Goal: Task Accomplishment & Management: Manage account settings

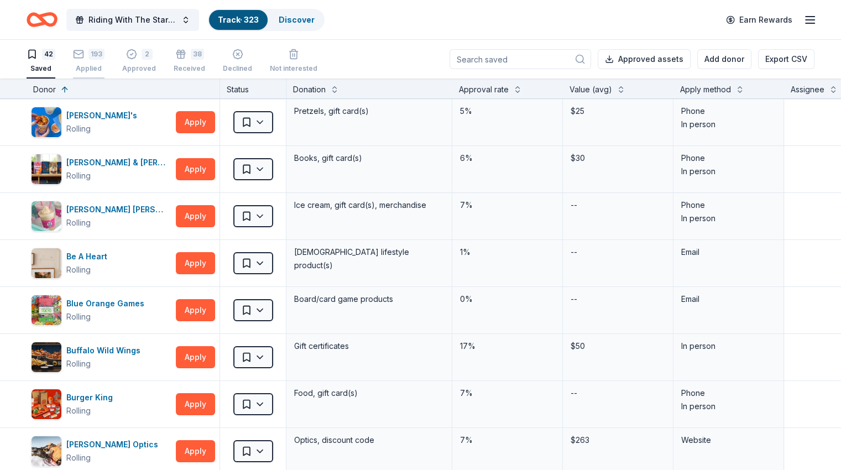
click at [98, 62] on div "193 Applied" at bounding box center [89, 61] width 32 height 24
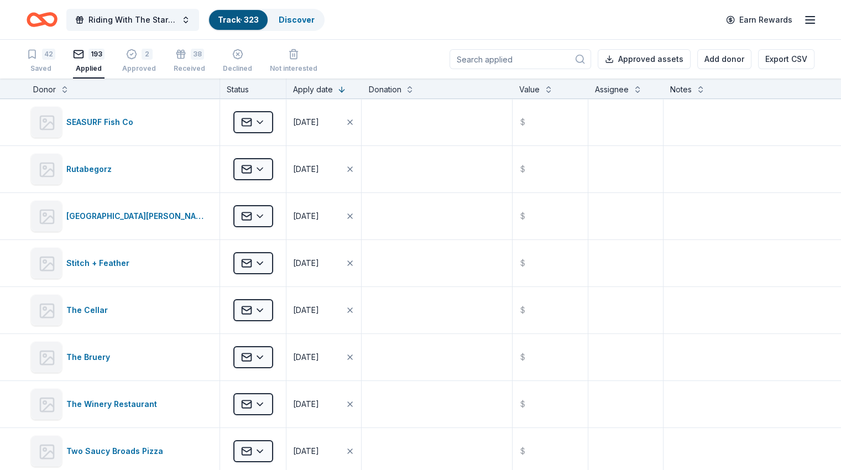
click at [544, 64] on input at bounding box center [521, 59] width 142 height 20
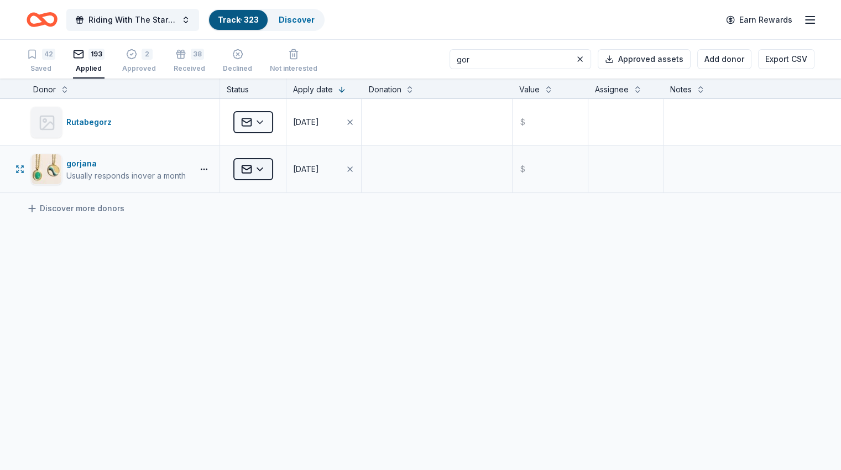
type input "gor"
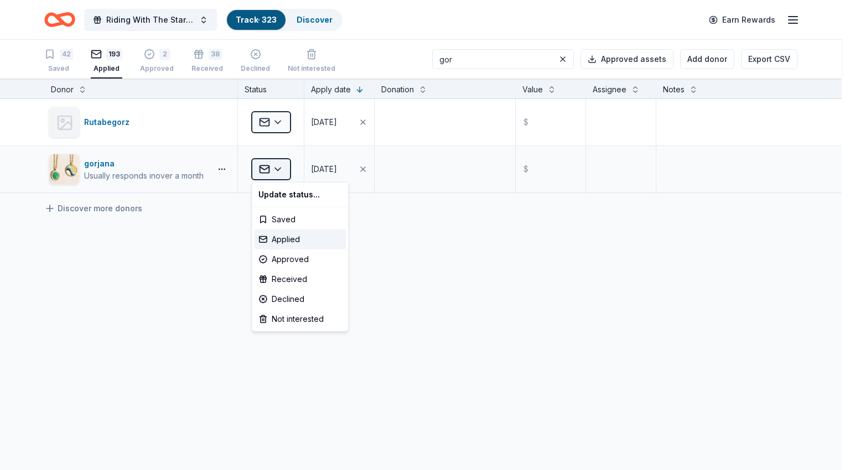
click at [268, 173] on html "Riding With The Stars Gala Track · 323 Discover Earn Rewards 42 Saved 193 Appli…" at bounding box center [425, 235] width 850 height 470
click at [310, 266] on div "Approved" at bounding box center [300, 259] width 92 height 20
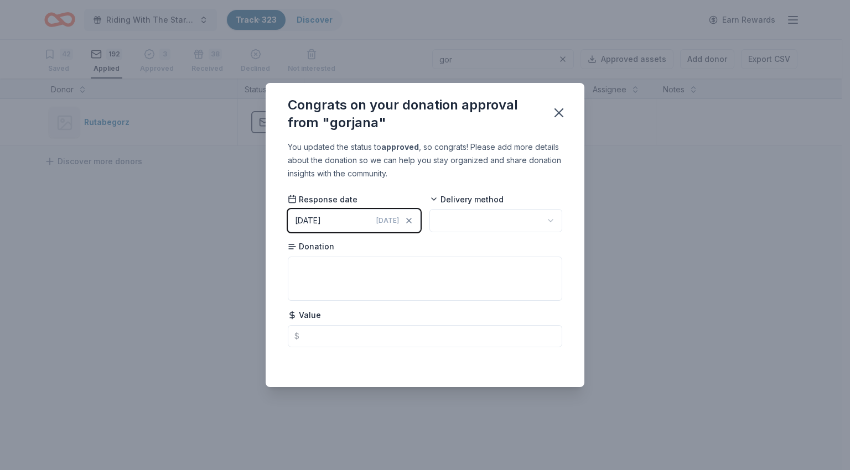
click at [423, 217] on div "Response date [DATE] [DATE] Delivery method Donation Value $" at bounding box center [425, 270] width 274 height 153
click at [321, 219] on div "[DATE]" at bounding box center [308, 220] width 26 height 13
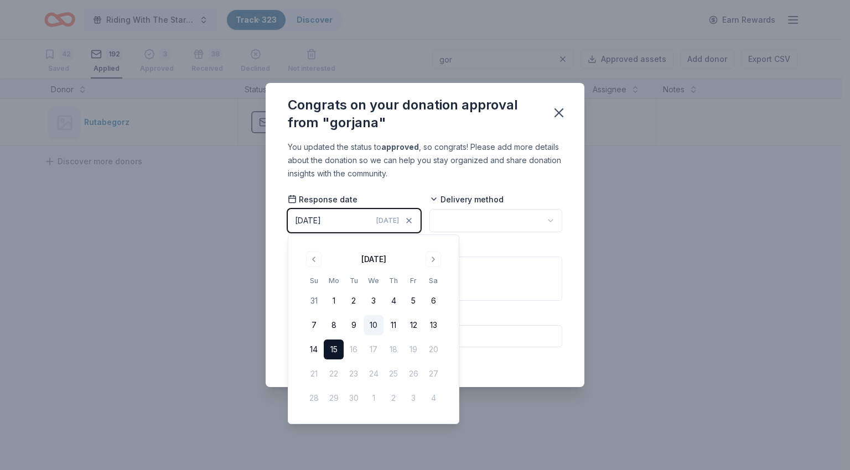
click at [376, 324] on button "10" at bounding box center [373, 325] width 20 height 20
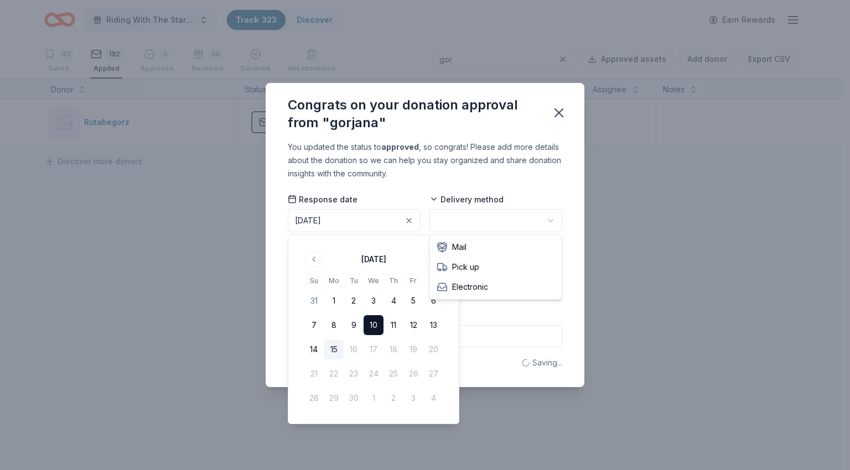
click at [463, 224] on html "Riding With The Stars Gala Track · 323 Discover Earn Rewards 42 Saved 192 Appli…" at bounding box center [425, 235] width 850 height 470
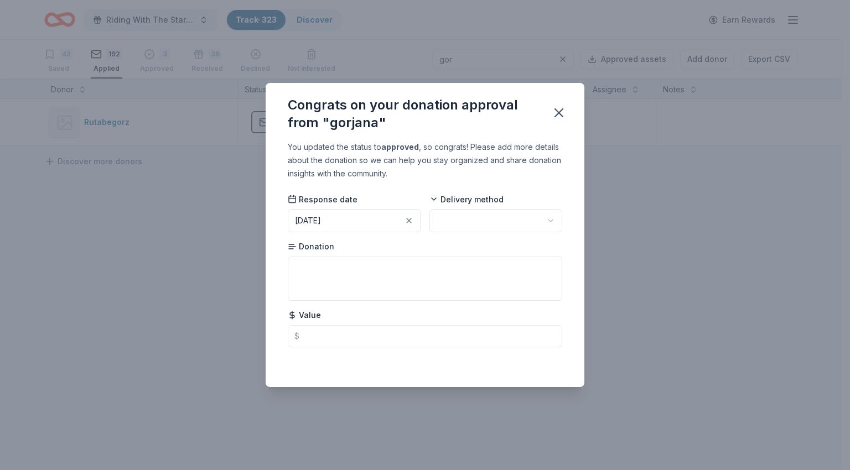
click at [475, 220] on html "Riding With The Stars Gala Track · 323 Discover Earn Rewards 42 Saved 192 Appli…" at bounding box center [425, 235] width 850 height 470
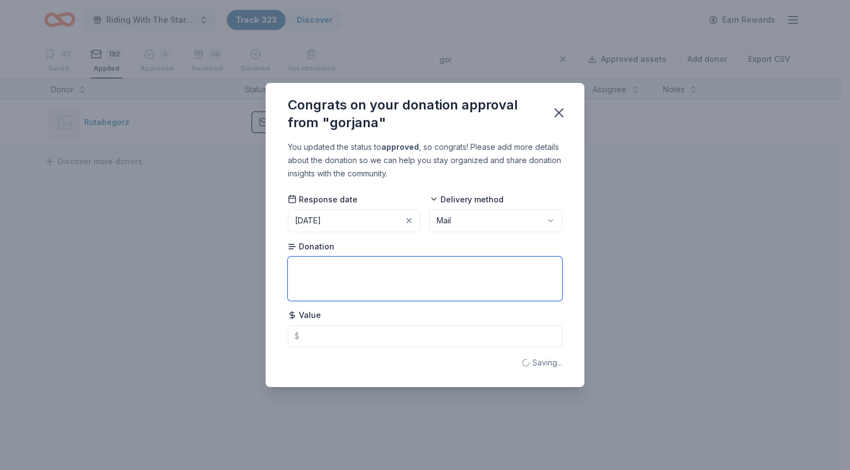
click at [368, 285] on textarea at bounding box center [425, 279] width 274 height 44
type textarea "$150 gift card"
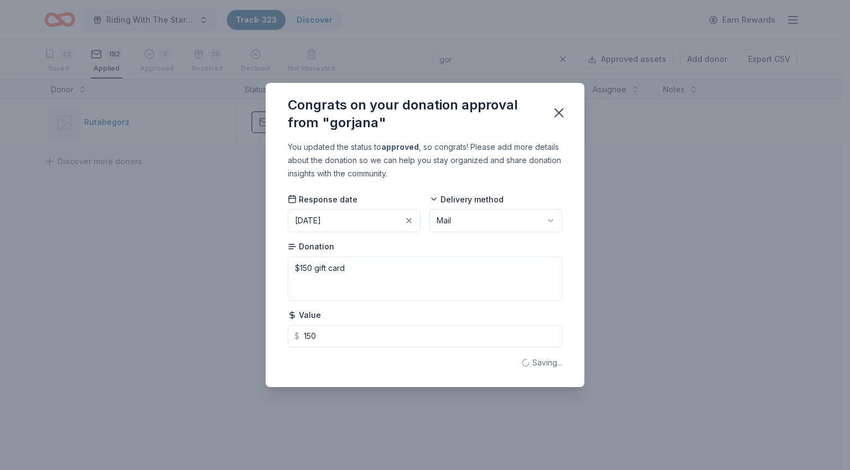
type input "150.00"
click at [557, 117] on icon "button" at bounding box center [558, 112] width 15 height 15
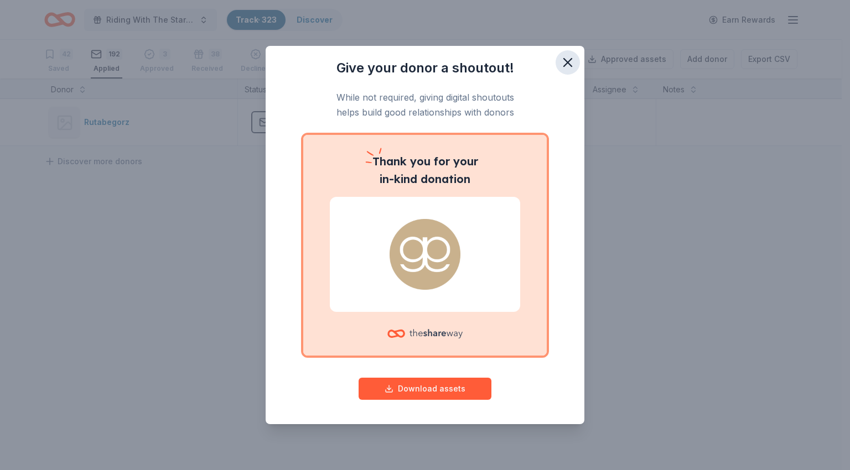
click at [571, 66] on icon "button" at bounding box center [568, 63] width 8 height 8
